Goal: Navigation & Orientation: Find specific page/section

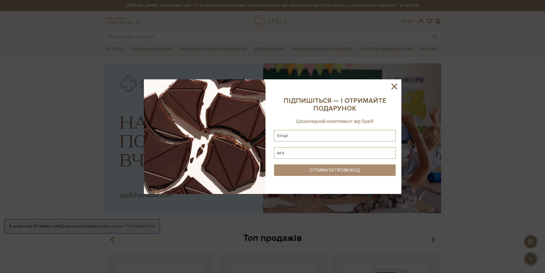
click at [396, 86] on icon at bounding box center [395, 87] width 10 height 10
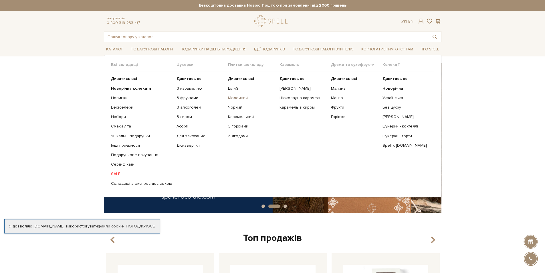
click at [235, 97] on link "Молочний" at bounding box center [251, 97] width 47 height 5
